Goal: Information Seeking & Learning: Learn about a topic

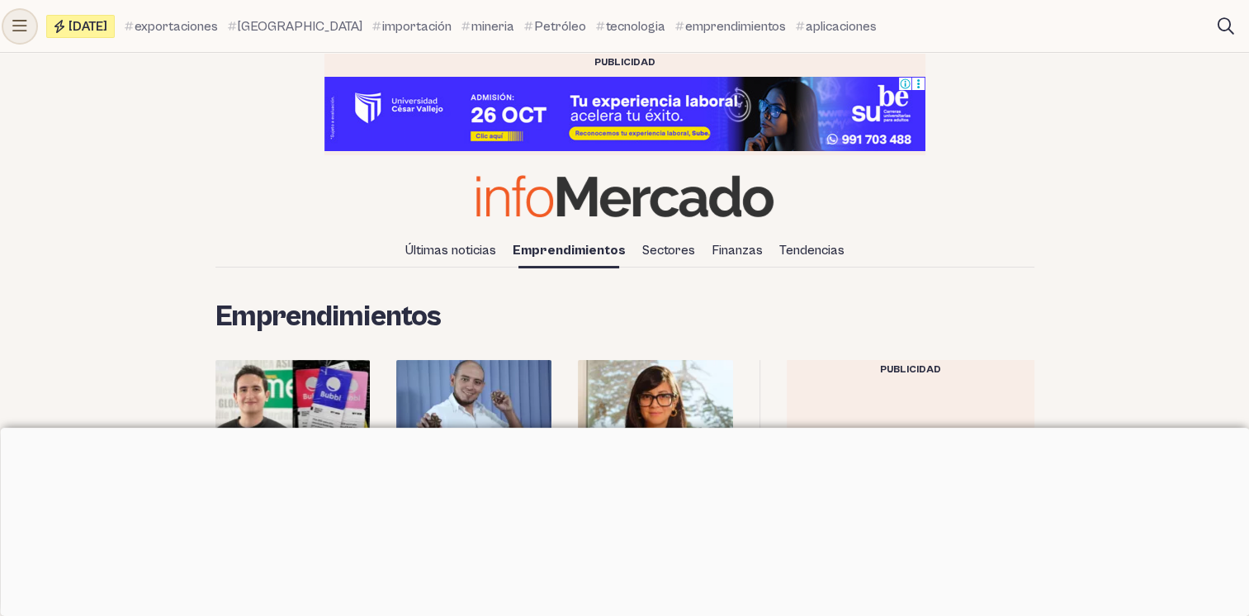
click at [28, 25] on button at bounding box center [19, 26] width 33 height 33
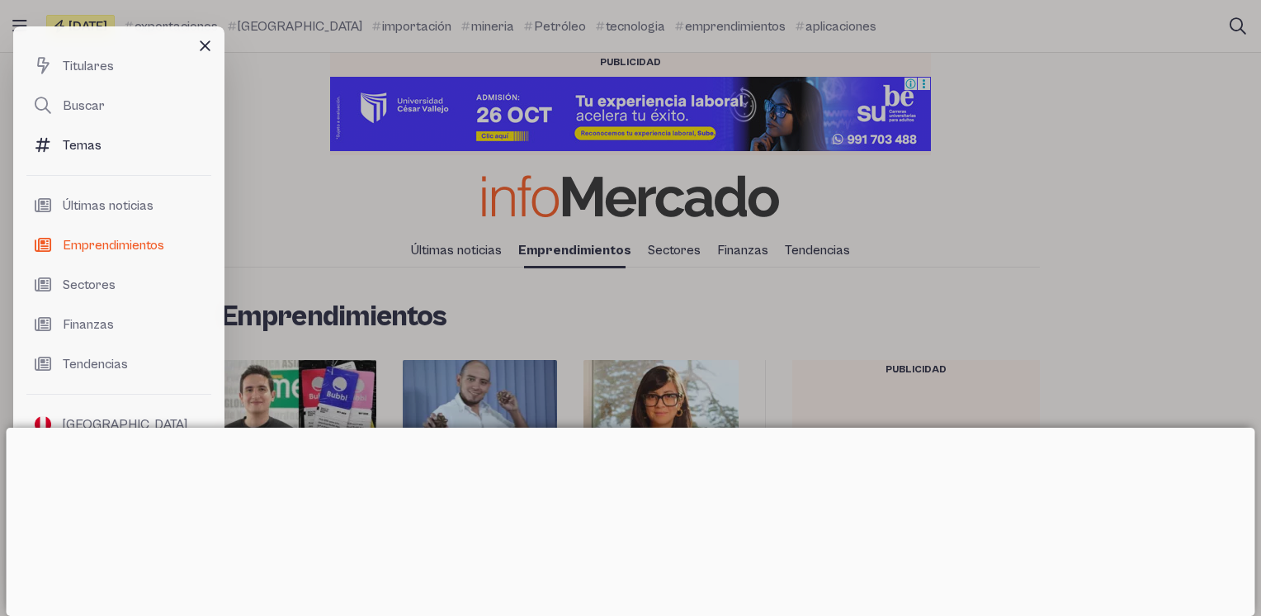
click at [117, 127] on link "Temas" at bounding box center [118, 145] width 185 height 40
click at [130, 117] on link "Buscar" at bounding box center [118, 106] width 185 height 40
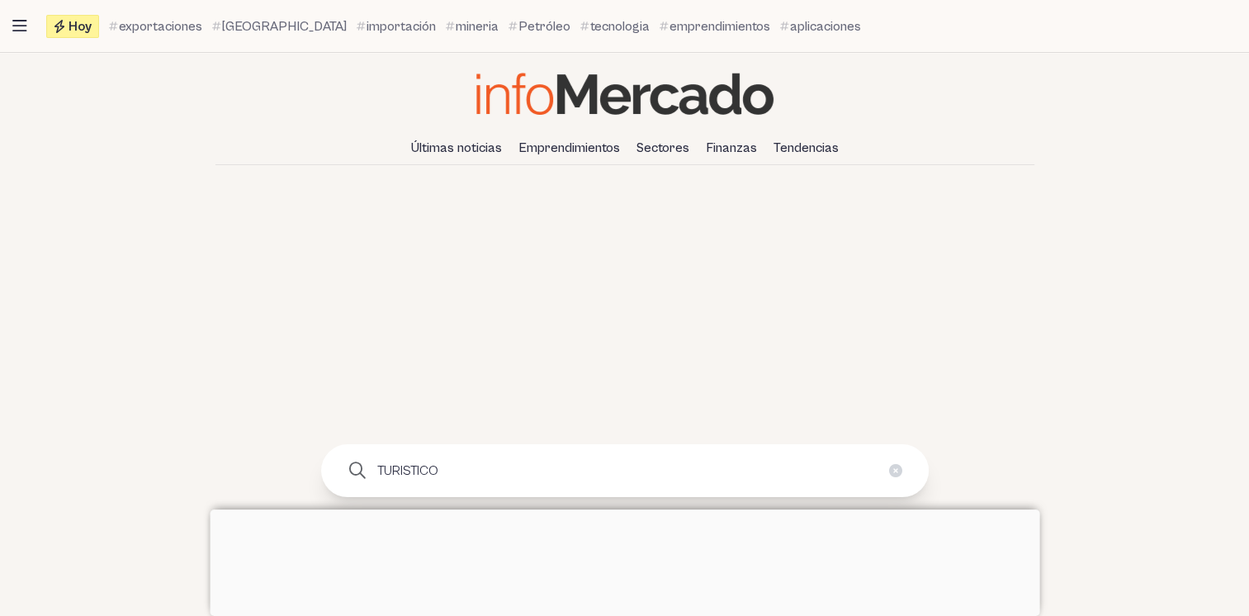
type input "TURISTICO"
click at [341, 454] on button "submit" at bounding box center [357, 470] width 33 height 33
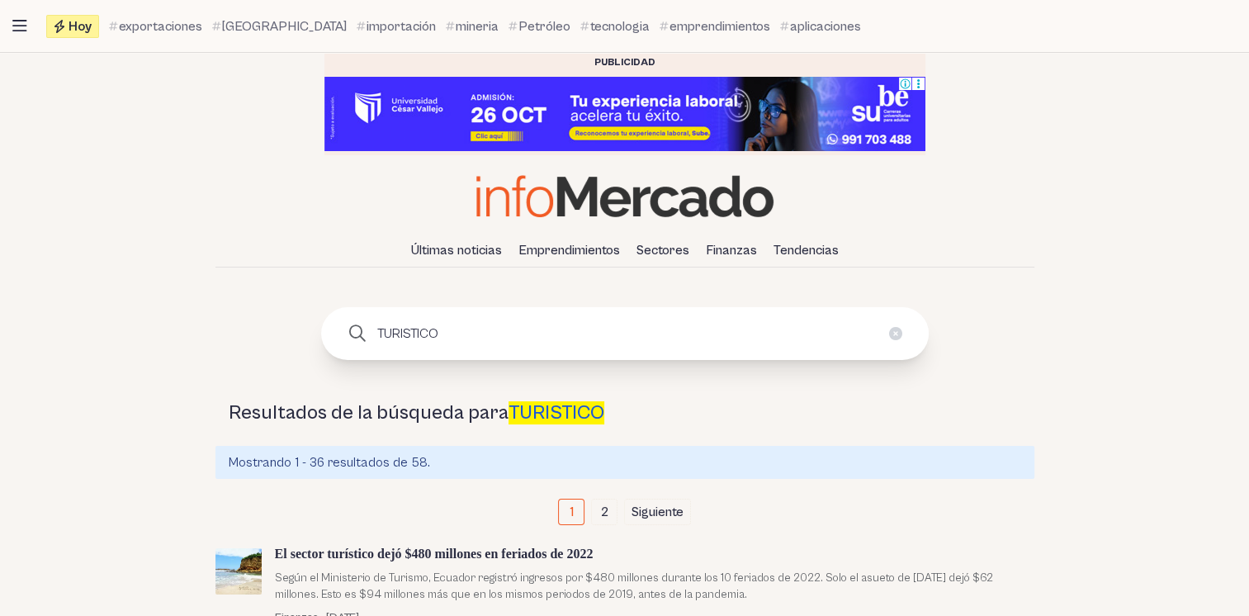
drag, startPoint x: 489, startPoint y: 319, endPoint x: 327, endPoint y: 334, distance: 162.5
click at [327, 334] on div "Buscar: TURISTICO" at bounding box center [624, 333] width 607 height 53
type input "ACTIVIDADES TURISTICAS"
click at [341, 317] on button "submit" at bounding box center [357, 333] width 33 height 33
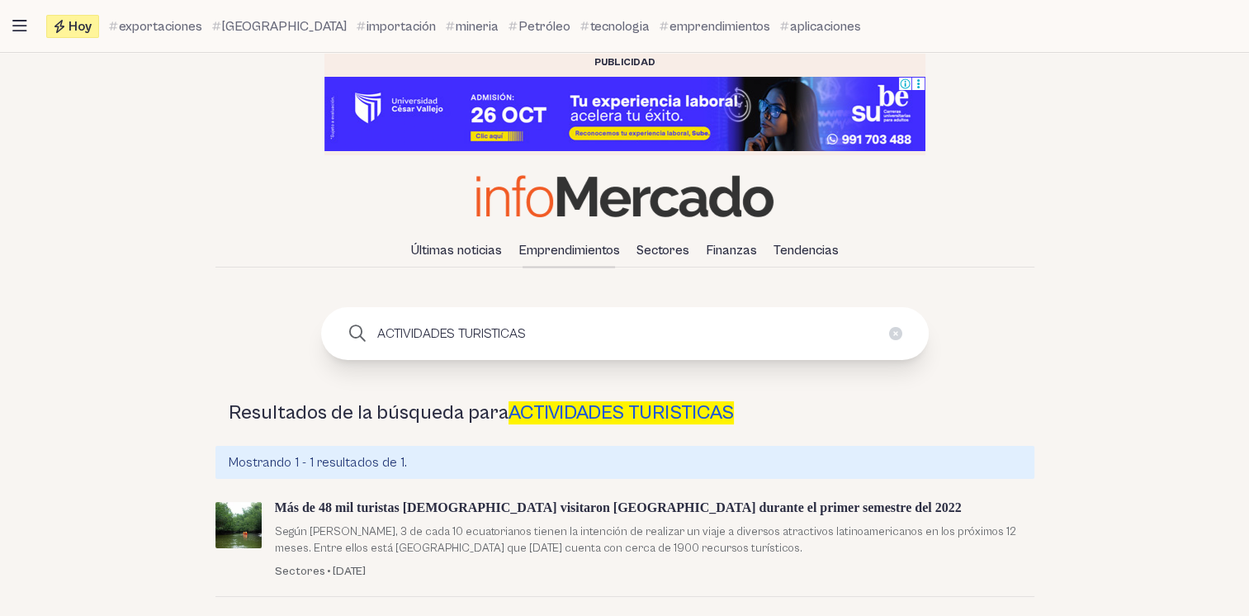
click at [574, 253] on link "Emprendimientos" at bounding box center [569, 250] width 115 height 28
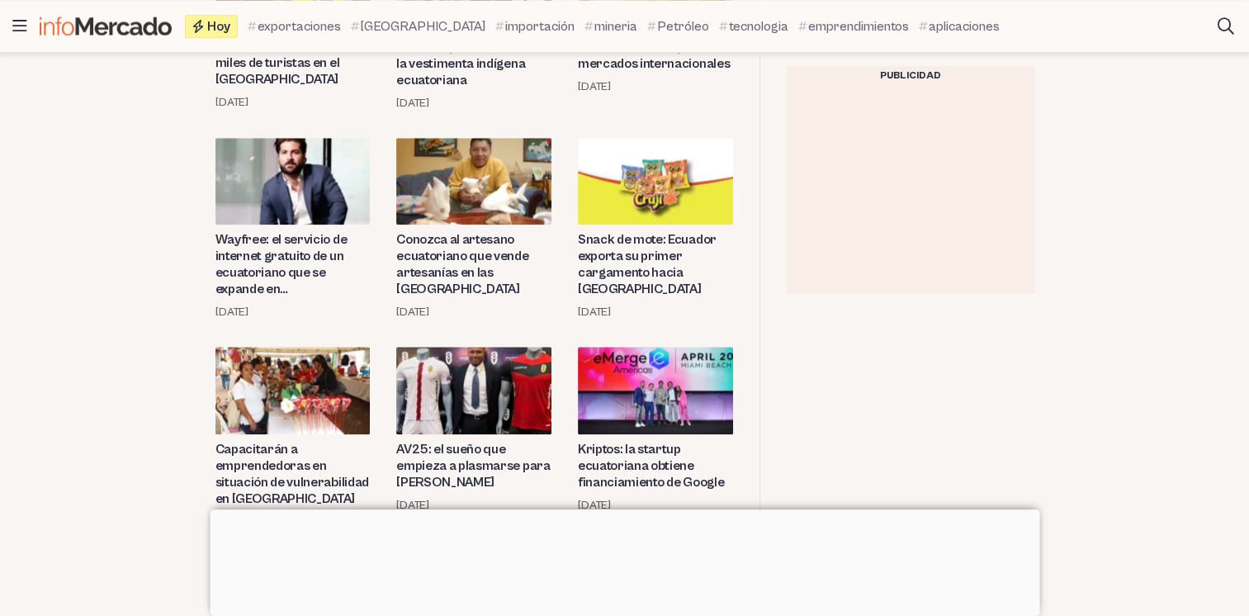
scroll to position [1898, 0]
